Goal: Information Seeking & Learning: Check status

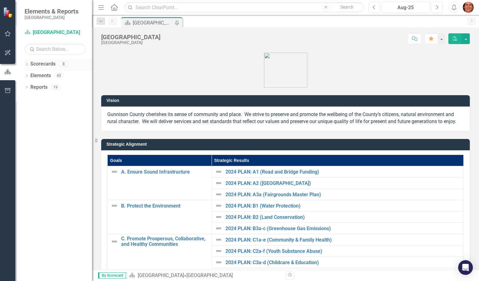
click at [27, 64] on icon "Dropdown" at bounding box center [27, 64] width 4 height 3
click at [30, 77] on icon at bounding box center [30, 75] width 2 height 3
click at [37, 88] on icon "Dropdown" at bounding box center [36, 87] width 5 height 4
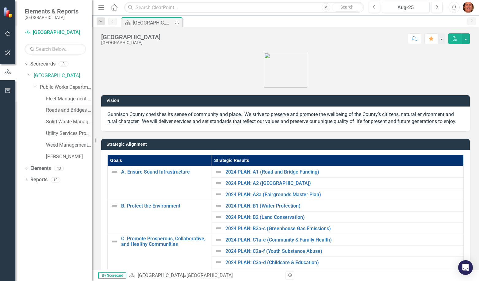
click at [67, 110] on link "Roads and Bridges Program" at bounding box center [69, 110] width 46 height 7
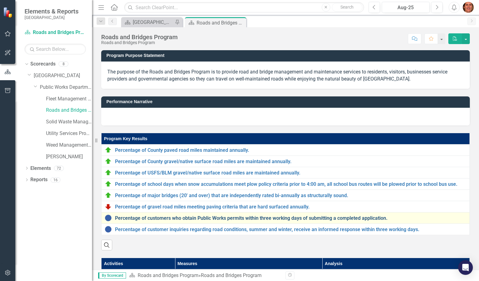
click at [152, 220] on link "Percentage of customers who obtain Public Works permits within three working da…" at bounding box center [290, 219] width 351 height 6
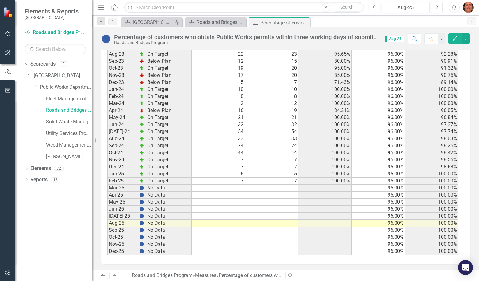
scroll to position [1289, 0]
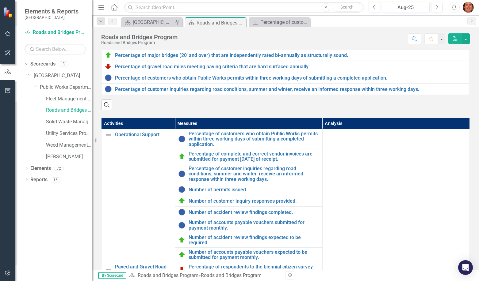
scroll to position [153, 0]
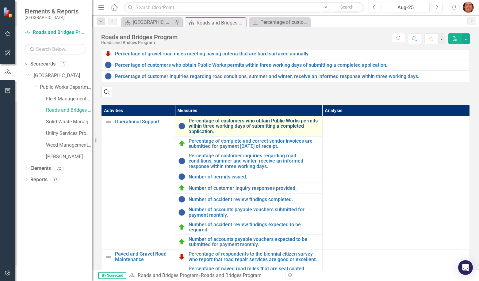
click at [231, 129] on link "Percentage of customers who obtain Public Works permits within three working da…" at bounding box center [254, 126] width 130 height 16
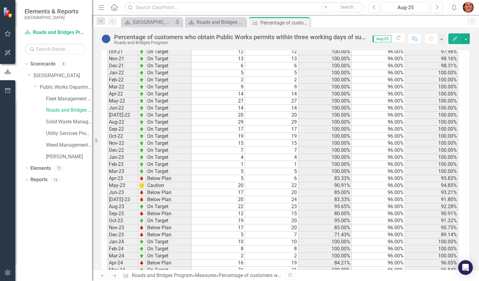
scroll to position [1289, 0]
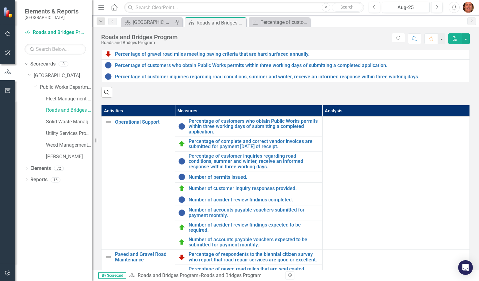
scroll to position [153, 0]
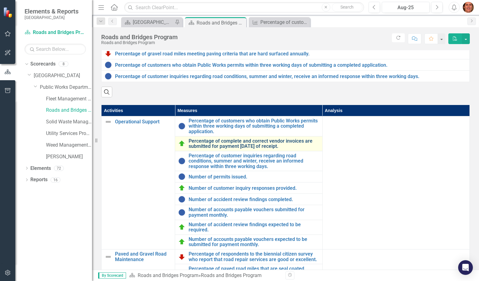
click at [217, 149] on link "Percentage of complete and correct vendor invoices are submitted for payment [D…" at bounding box center [254, 144] width 130 height 11
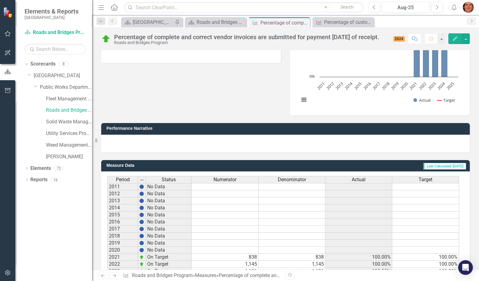
scroll to position [125, 0]
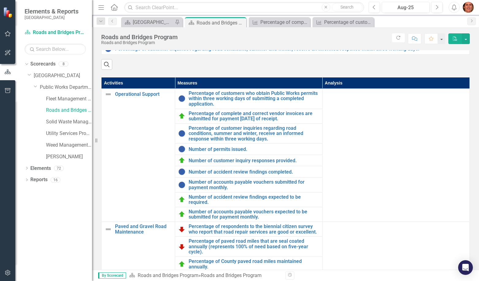
scroll to position [184, 0]
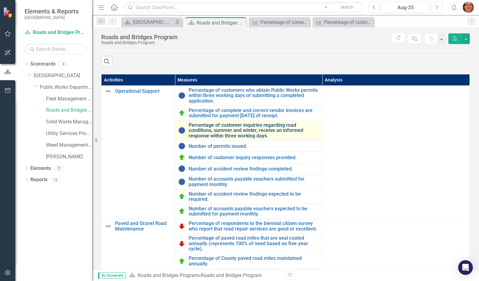
click at [201, 139] on link "Percentage of customer inquiries regarding road conditions, summer and winter, …" at bounding box center [254, 131] width 130 height 16
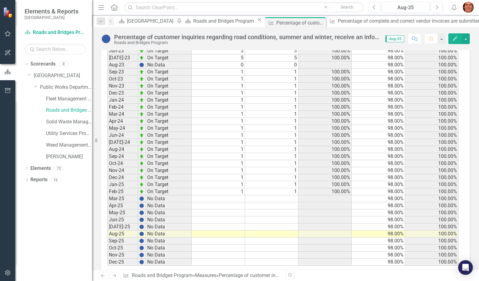
scroll to position [1289, 0]
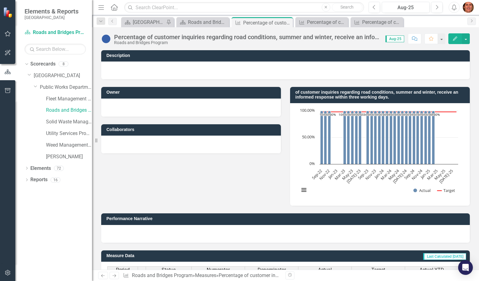
scroll to position [1289, 0]
